Goal: Task Accomplishment & Management: Manage account settings

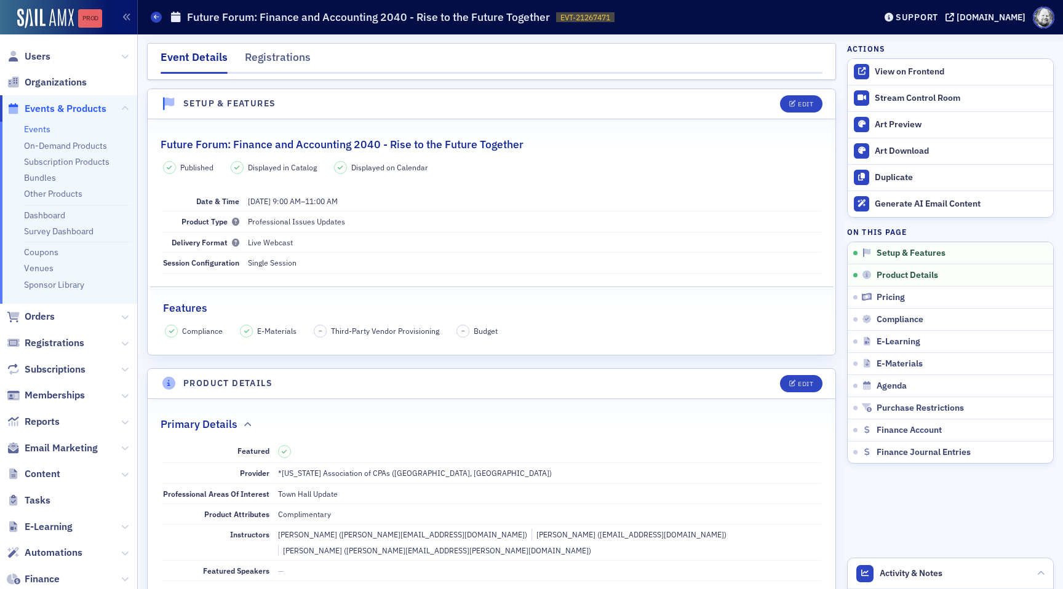
click at [100, 22] on div "Prod" at bounding box center [90, 19] width 24 height 10
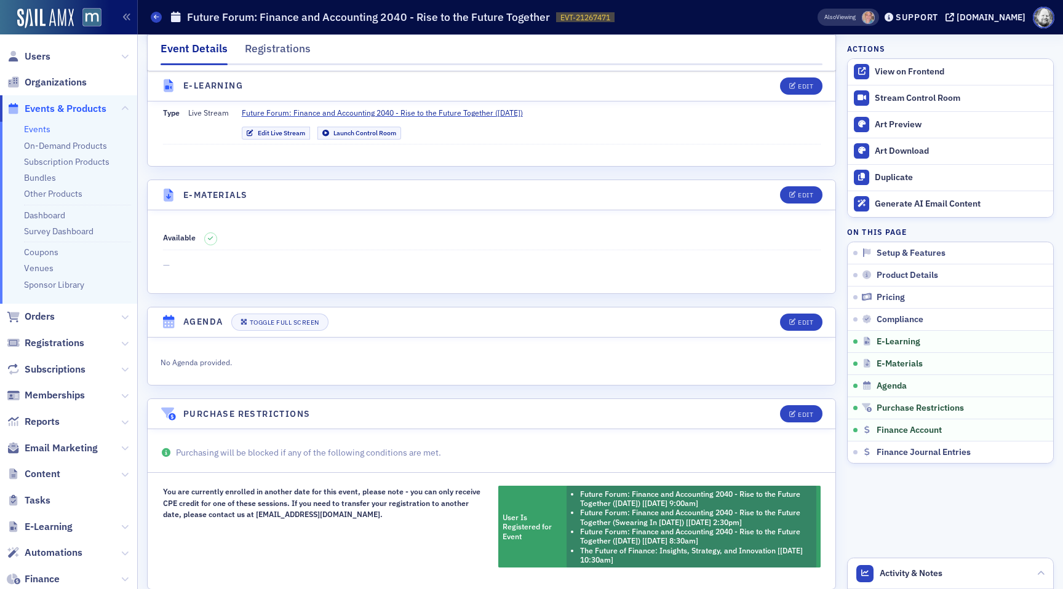
scroll to position [1757, 0]
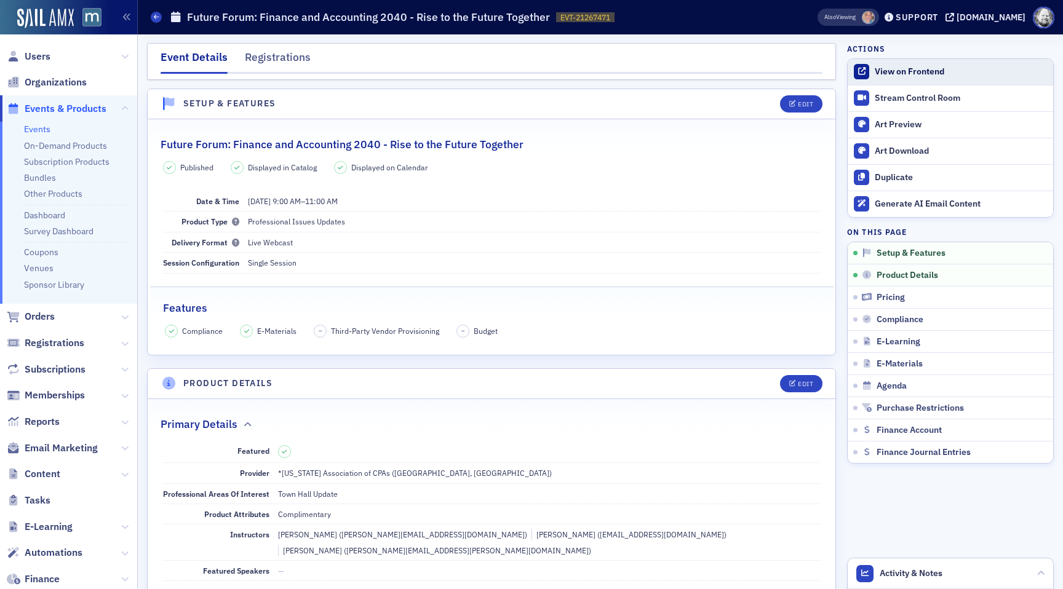
click at [926, 74] on div "View on Frontend" at bounding box center [961, 71] width 172 height 11
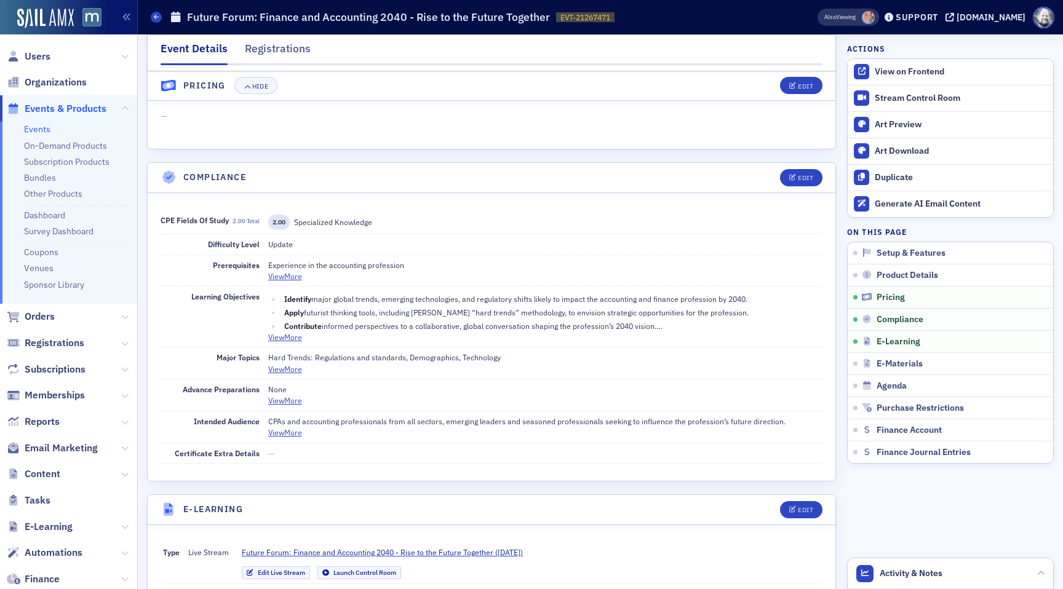
scroll to position [1221, 0]
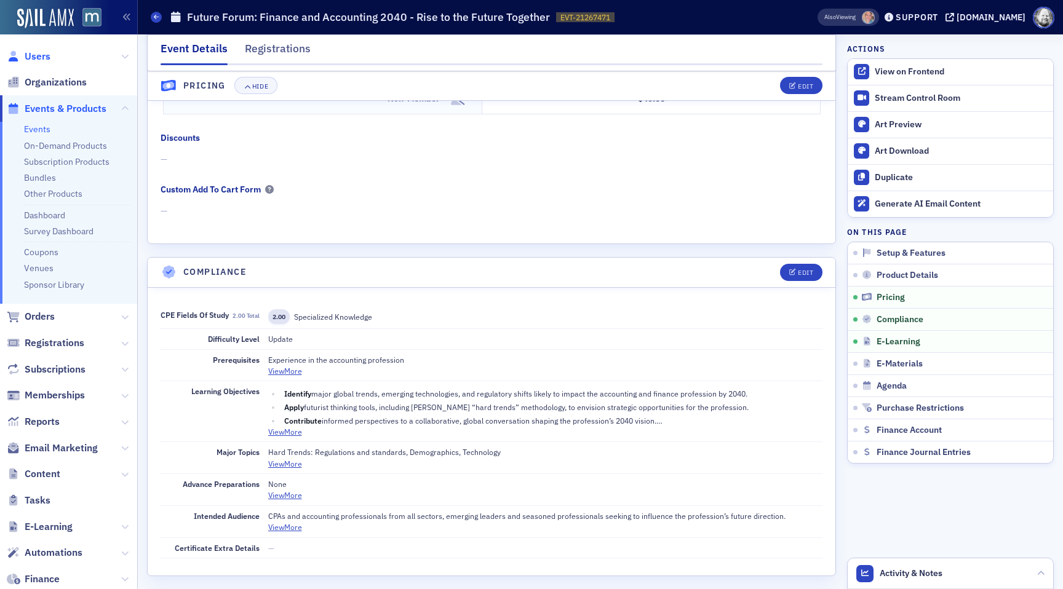
click at [47, 60] on span "Users" at bounding box center [38, 57] width 26 height 14
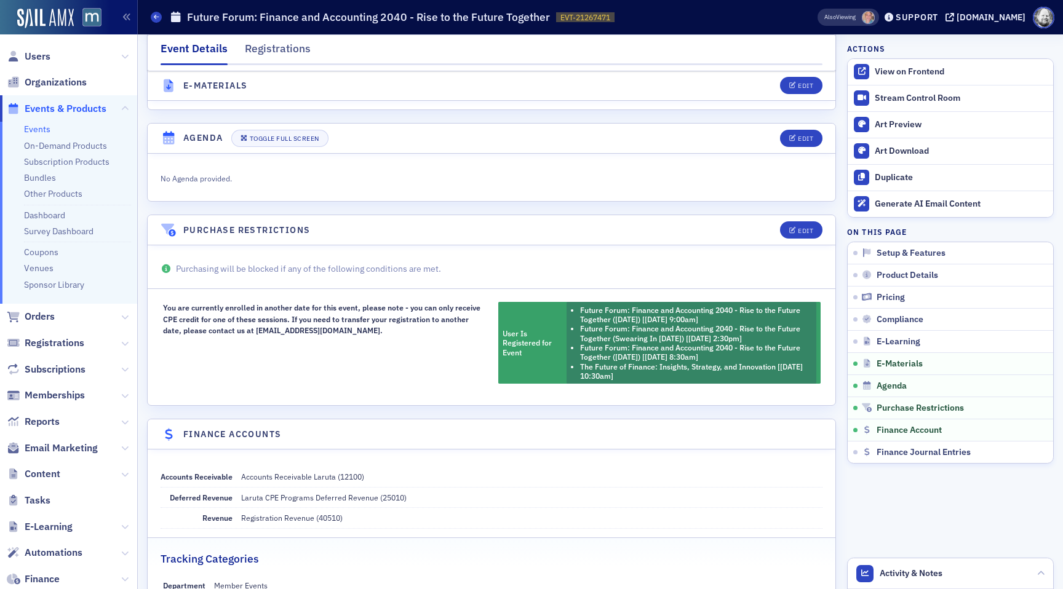
scroll to position [2043, 0]
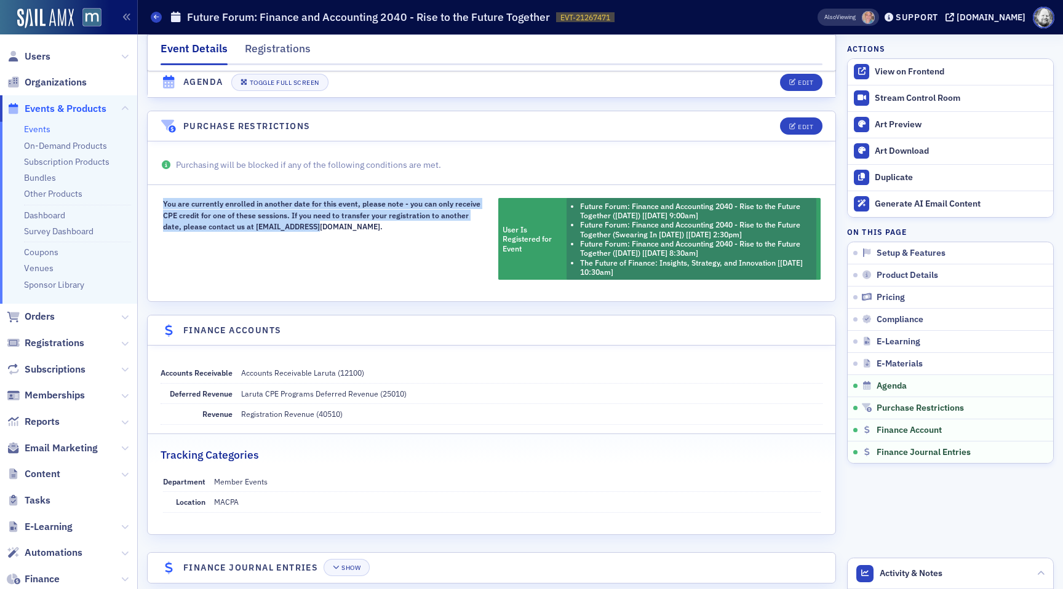
drag, startPoint x: 193, startPoint y: 192, endPoint x: 346, endPoint y: 230, distance: 157.2
click at [346, 230] on div "You are currently enrolled in another date for this event, please note - you ca…" at bounding box center [324, 239] width 322 height 82
copy div "You are currently enrolled in another date for this event, please note - you ca…"
click at [793, 124] on icon "button" at bounding box center [792, 127] width 7 height 7
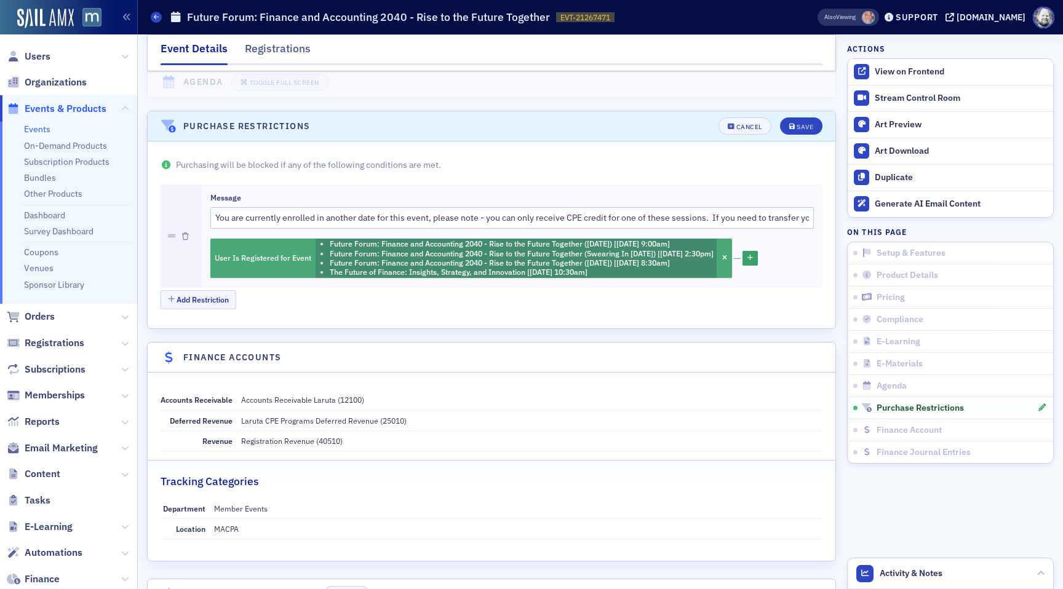
click at [503, 258] on li "Future Forum: Finance and Accounting 2040 - Rise to the Future Together ([DATE]…" at bounding box center [522, 262] width 384 height 9
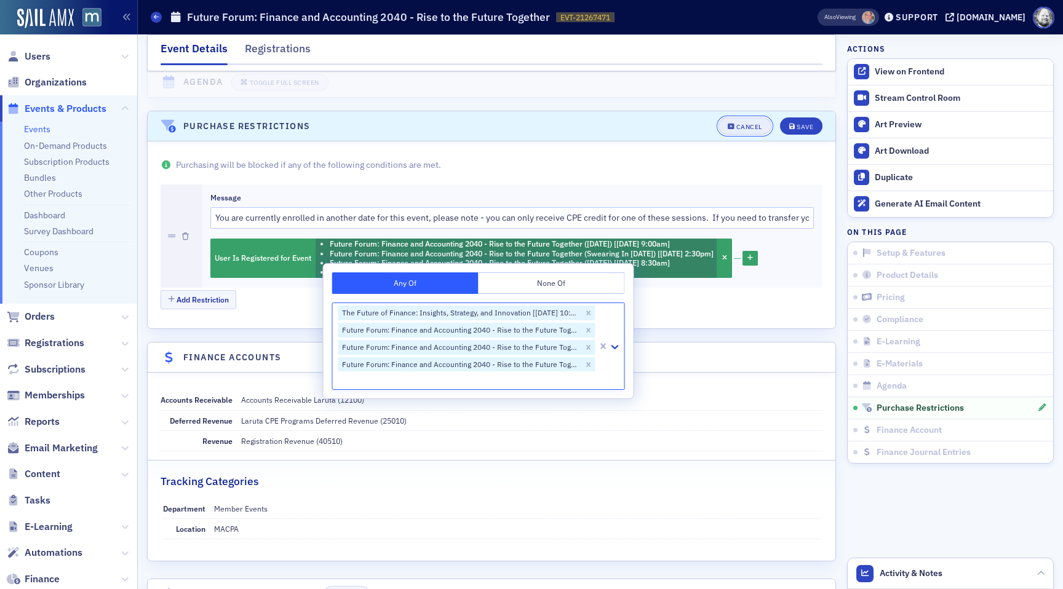
click at [738, 124] on div "Cancel" at bounding box center [749, 127] width 26 height 7
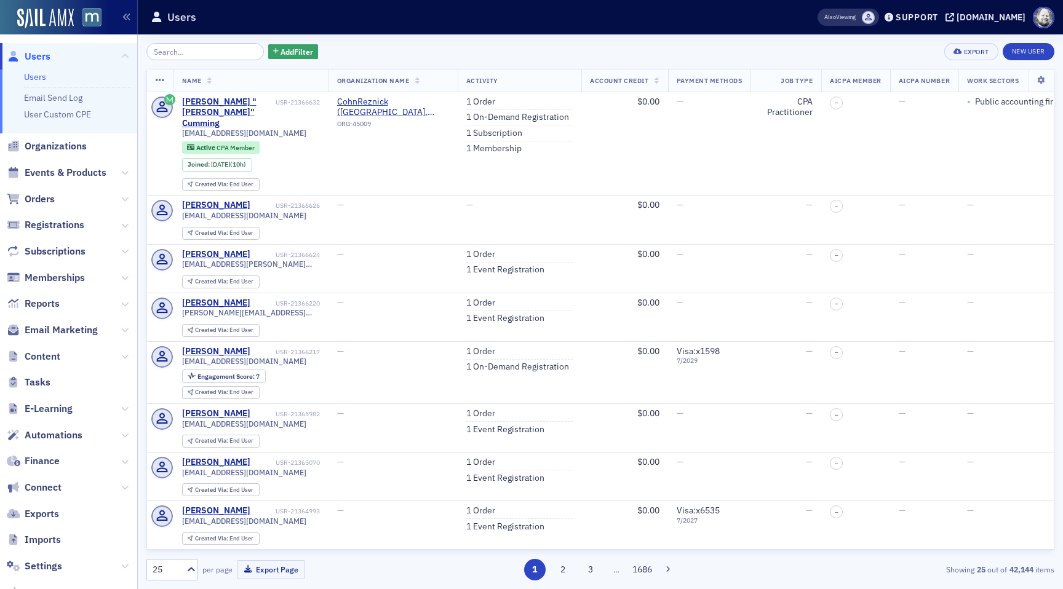
click at [165, 49] on input "search" at bounding box center [204, 51] width 117 height 17
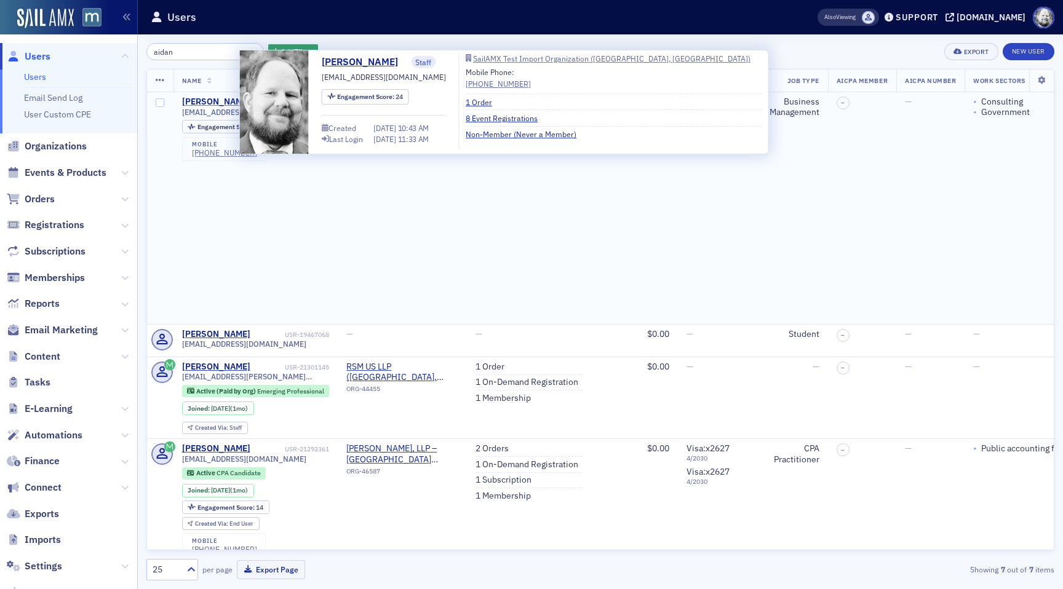
type input "aidan"
click at [195, 100] on div "Aidan Sullivan" at bounding box center [216, 102] width 68 height 11
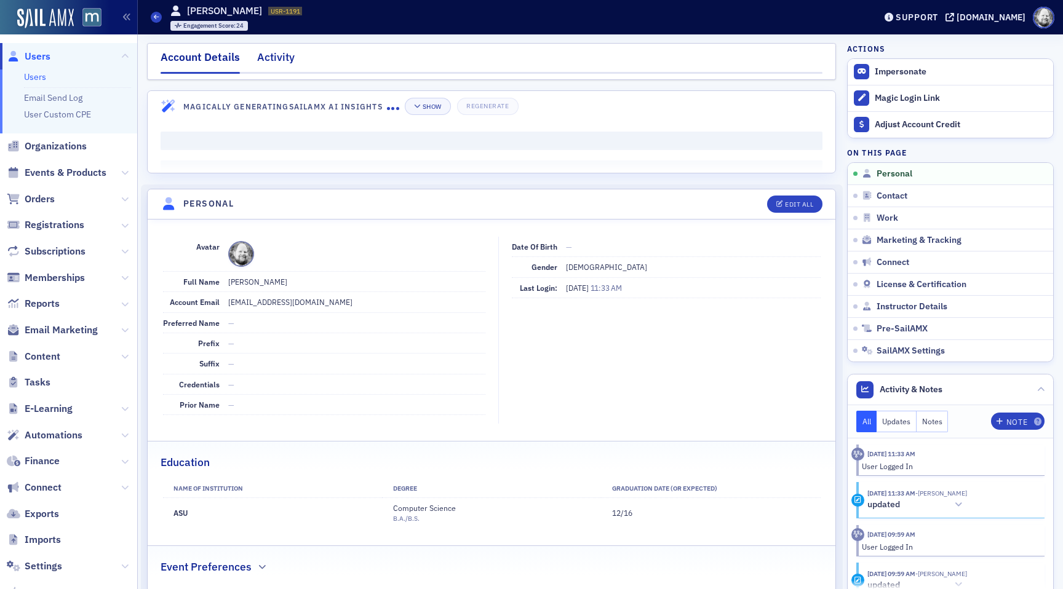
click at [284, 55] on div "Activity" at bounding box center [276, 60] width 38 height 23
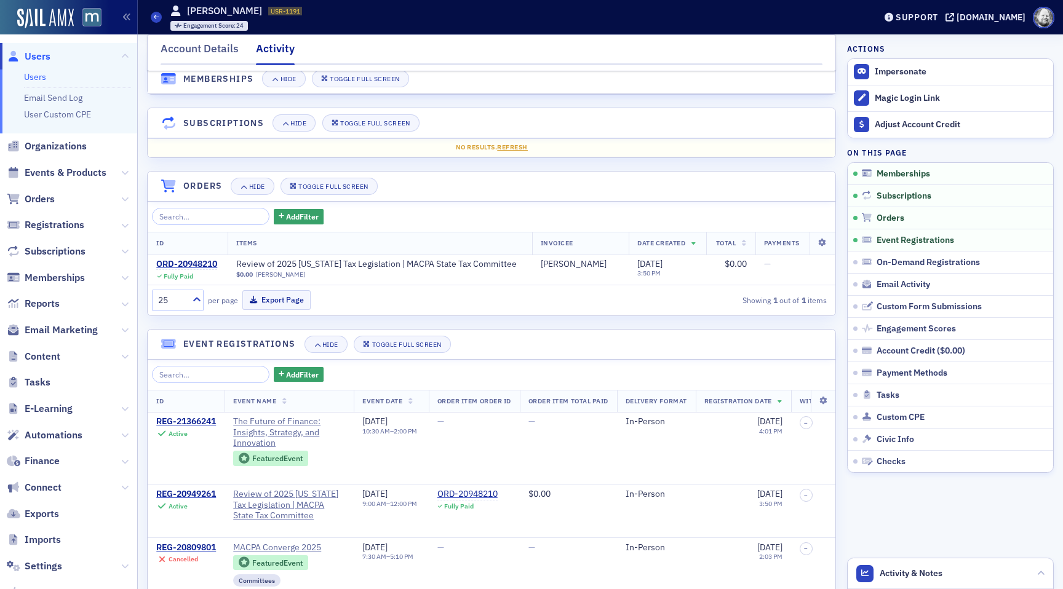
scroll to position [48, 0]
